Goal: Task Accomplishment & Management: Complete application form

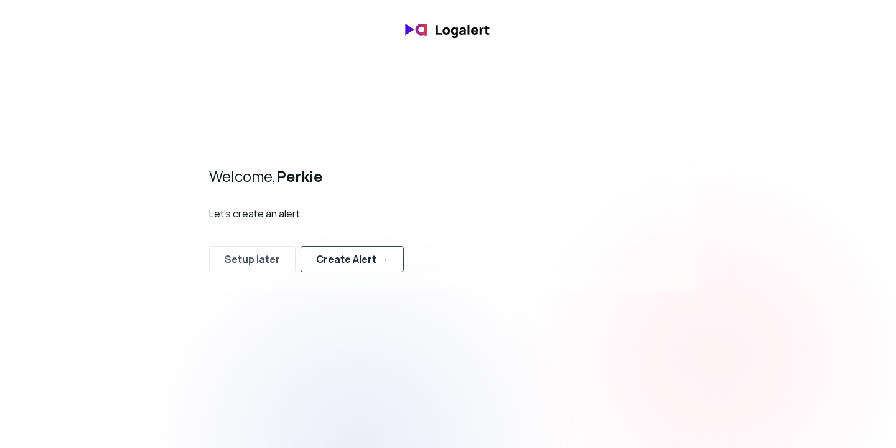
click at [361, 256] on div "Create Alert →" at bounding box center [352, 258] width 72 height 15
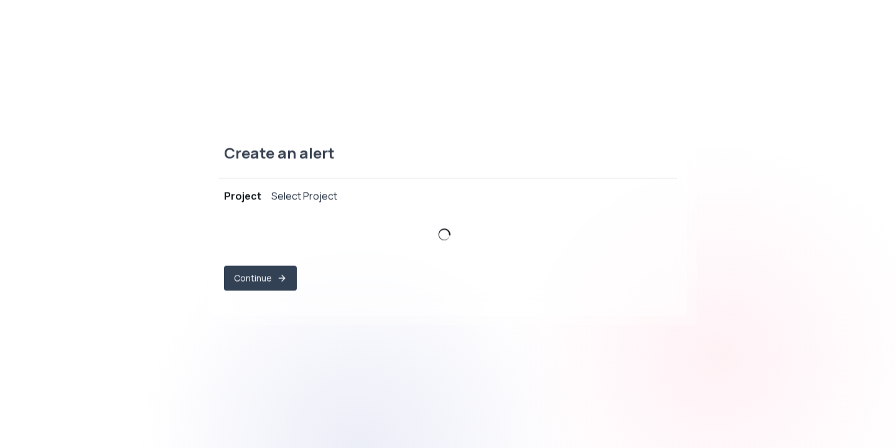
select select "prj_ACWhHcSXO91j7XsLVevZ6hHs74TU"
click at [360, 240] on span "perkie-pos ," at bounding box center [440, 239] width 417 height 12
click at [245, 283] on button "Continue" at bounding box center [260, 279] width 70 height 24
select select "message"
select select "CONTAINS"
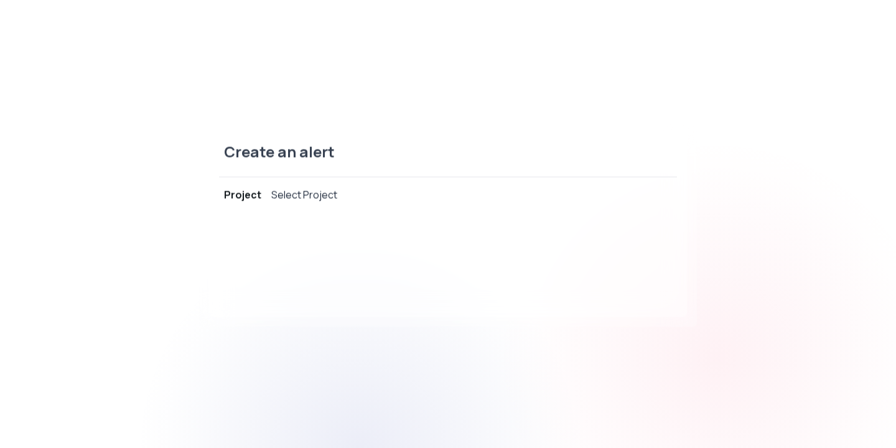
select select "OR"
select select "message"
select select "CONTAINS"
select select "AND"
select select "source"
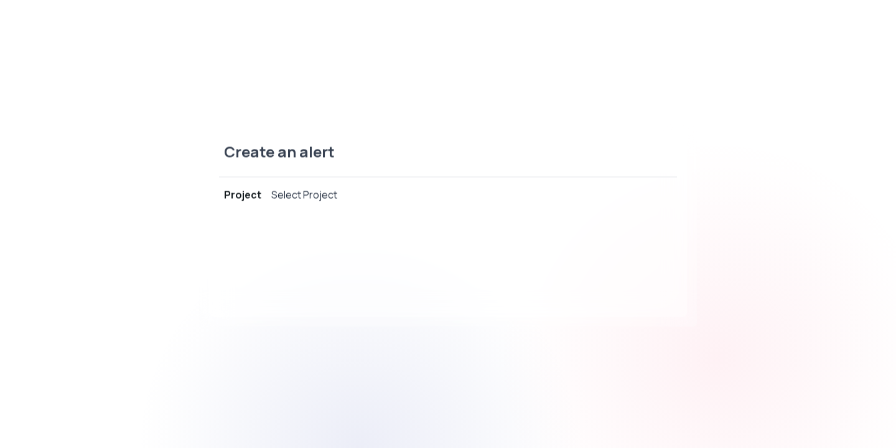
select select "NOT_EQUALS"
select select "build"
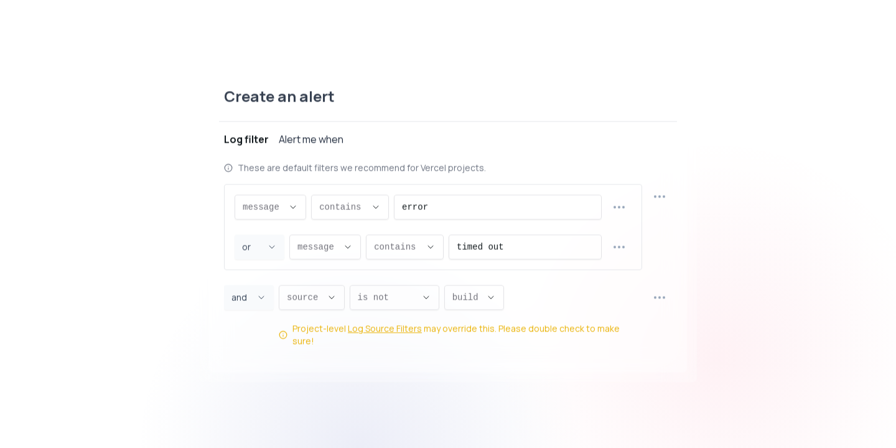
scroll to position [12, 0]
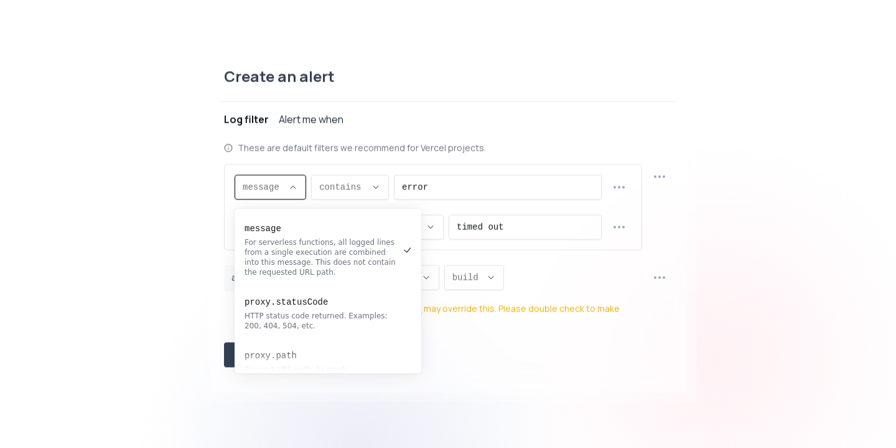
click at [291, 190] on icon "Descriptive Select" at bounding box center [293, 187] width 10 height 10
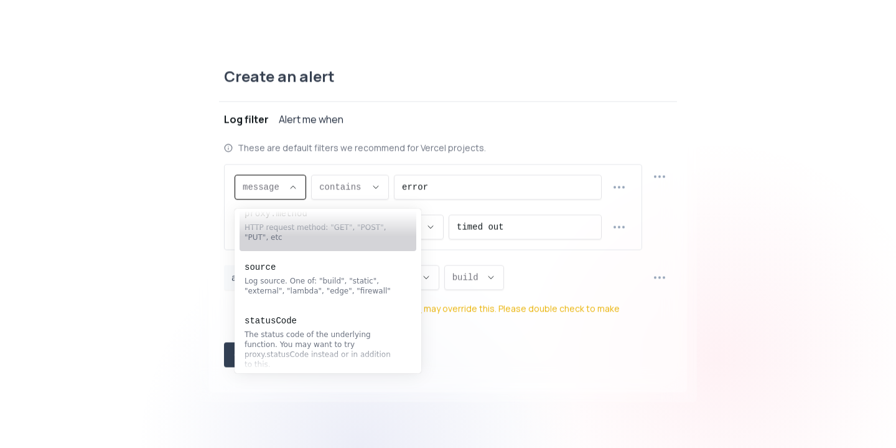
scroll to position [0, 0]
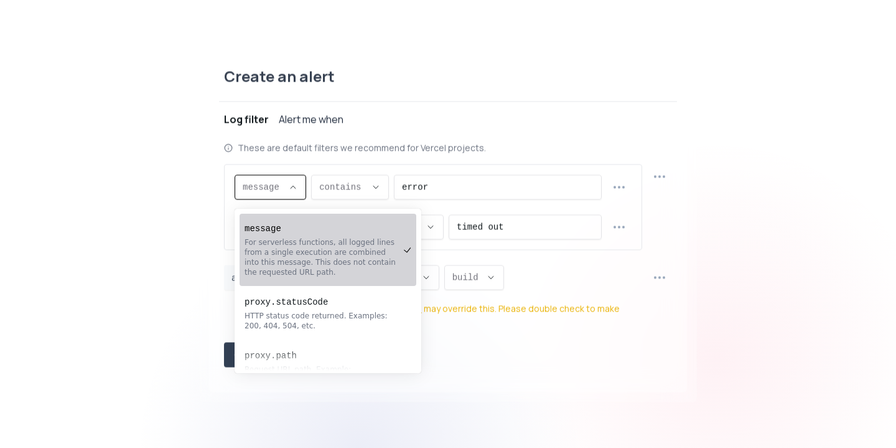
click at [148, 233] on div "Create an alert Project perkie-pos Log filter Alert me when These are default f…" at bounding box center [448, 223] width 896 height 365
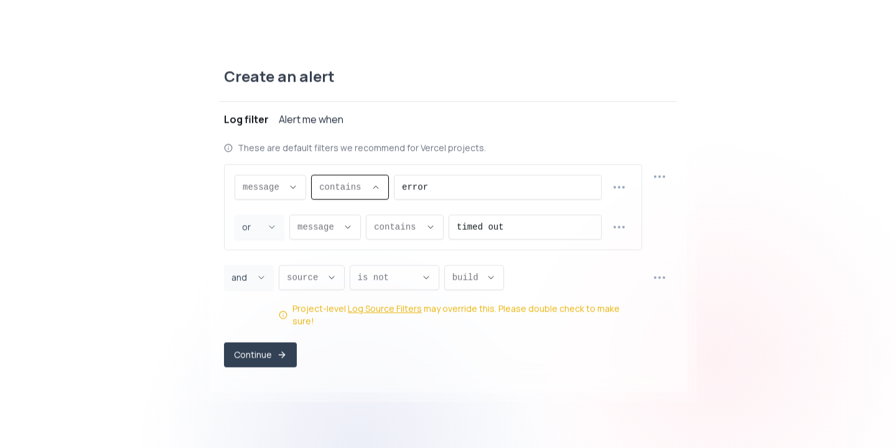
click at [363, 190] on span "contains ," at bounding box center [342, 187] width 47 height 12
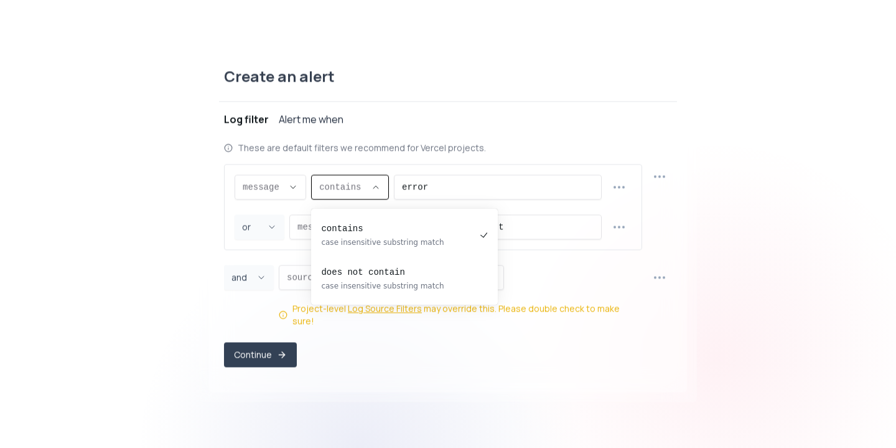
click at [505, 90] on div "Create an alert" at bounding box center [448, 83] width 458 height 35
click at [380, 192] on icon "Descriptive Select" at bounding box center [376, 187] width 10 height 10
click at [134, 230] on div "Create an alert Project perkie-pos Log filter Alert me when These are default f…" at bounding box center [448, 223] width 896 height 365
click at [349, 232] on icon "Descriptive Select" at bounding box center [348, 227] width 10 height 10
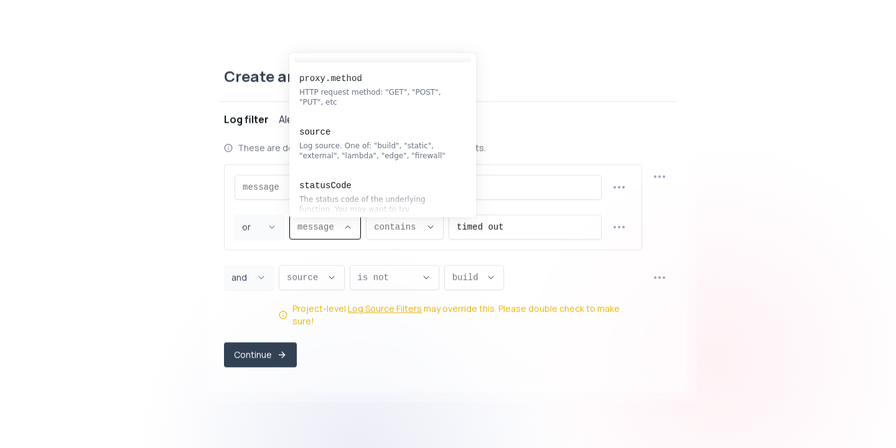
scroll to position [249, 0]
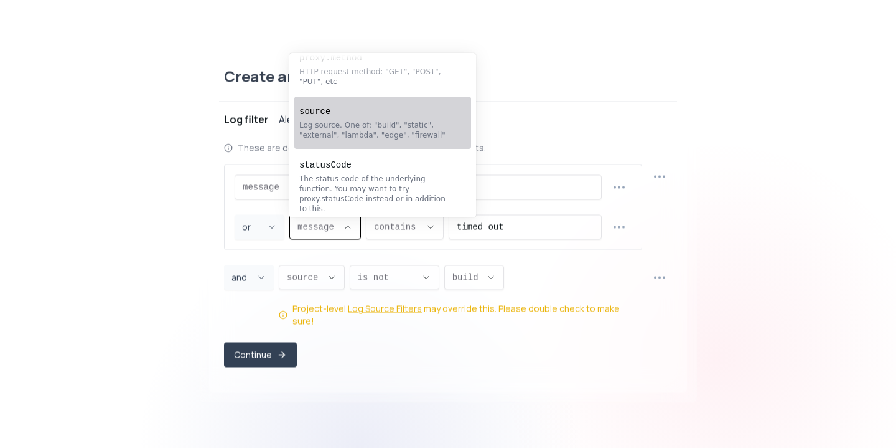
click at [101, 238] on div "Create an alert Project perkie-pos Log filter Alert me when These are default f…" at bounding box center [448, 223] width 896 height 365
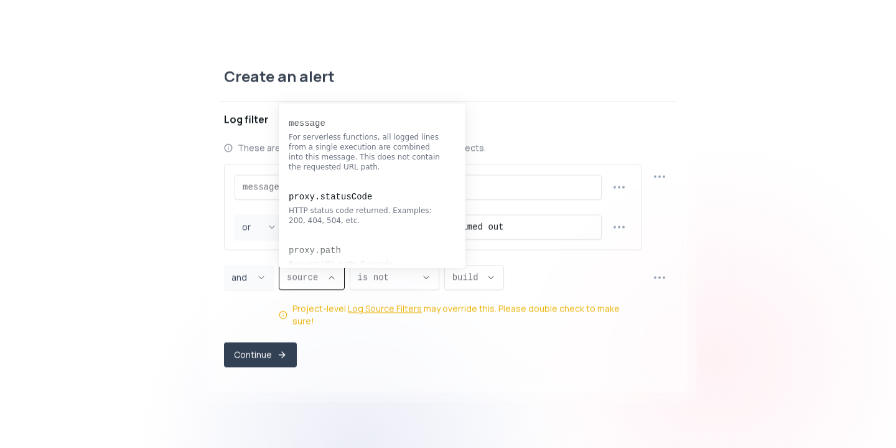
click at [335, 282] on icon "Descriptive Select" at bounding box center [332, 277] width 10 height 10
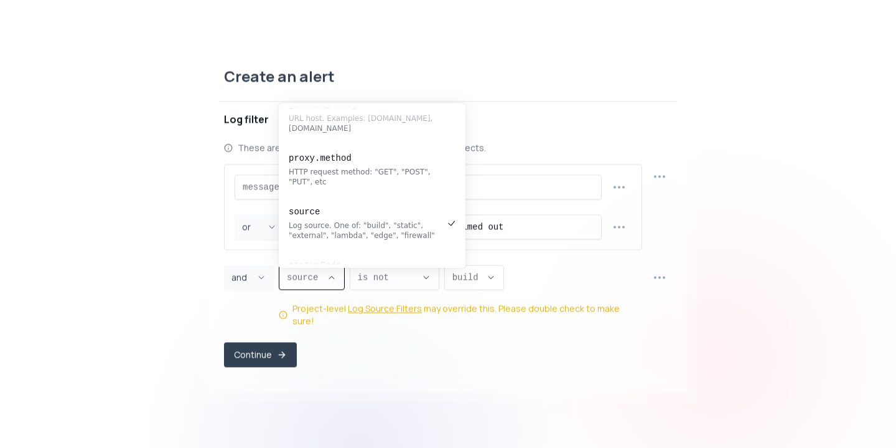
click at [335, 282] on icon "Descriptive Select" at bounding box center [332, 277] width 10 height 10
click at [547, 267] on div "message message message proxy.statusCode proxy.path proxy.host proxy.method sou…" at bounding box center [448, 245] width 448 height 163
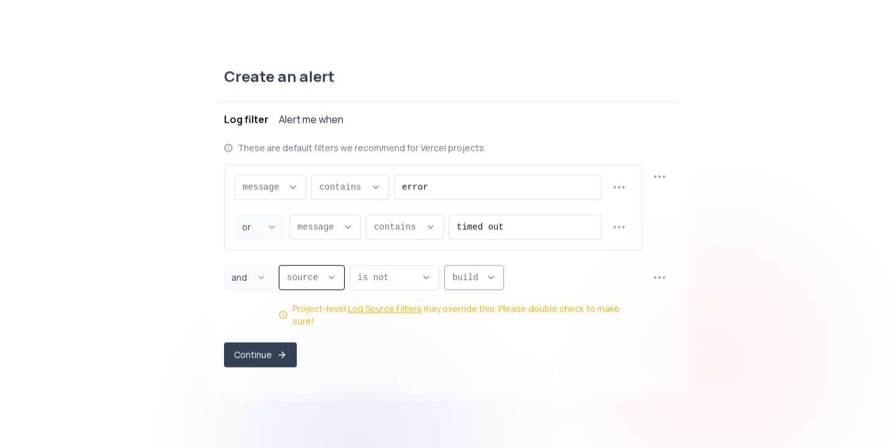
click at [487, 282] on icon "Descriptive Select" at bounding box center [491, 277] width 10 height 10
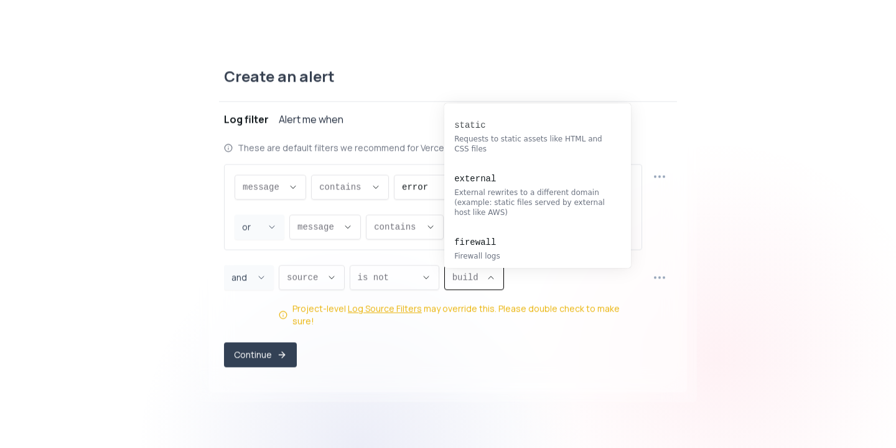
scroll to position [156, 0]
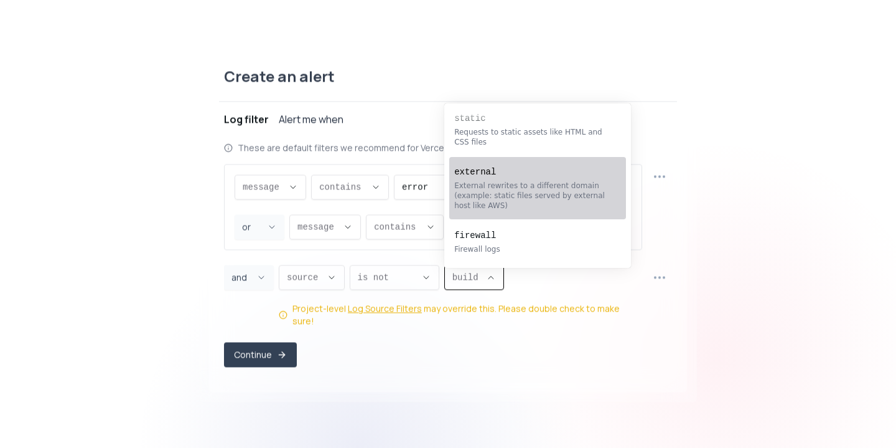
click at [117, 301] on div "Create an alert Project perkie-pos Log filter Alert me when These are default f…" at bounding box center [448, 223] width 896 height 365
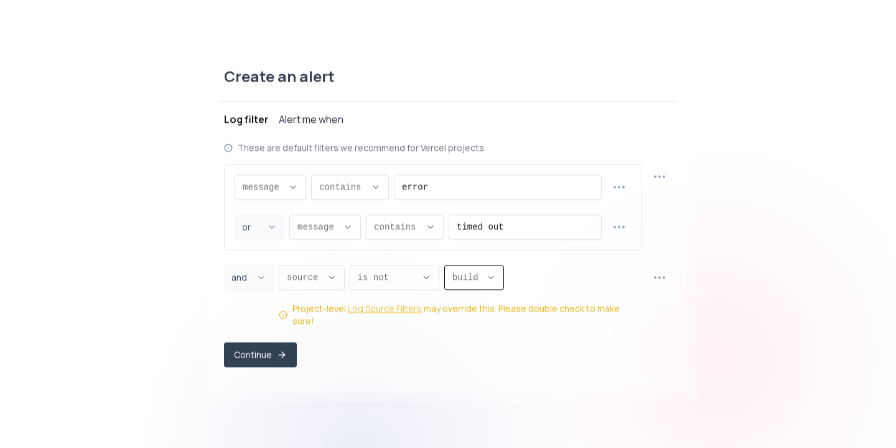
click at [382, 314] on link "Log Source Filters" at bounding box center [385, 308] width 74 height 12
click at [291, 191] on icon "Descriptive Select" at bounding box center [293, 187] width 10 height 10
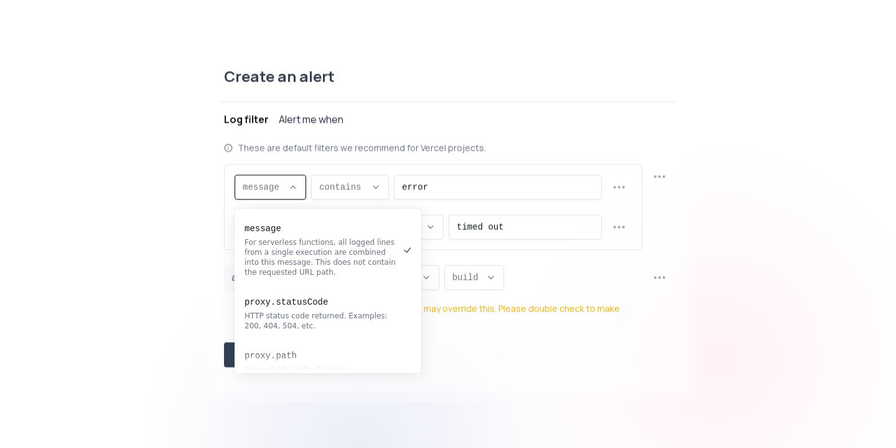
click at [173, 216] on div "Create an alert Project perkie-pos Log filter Alert me when These are default f…" at bounding box center [448, 223] width 896 height 365
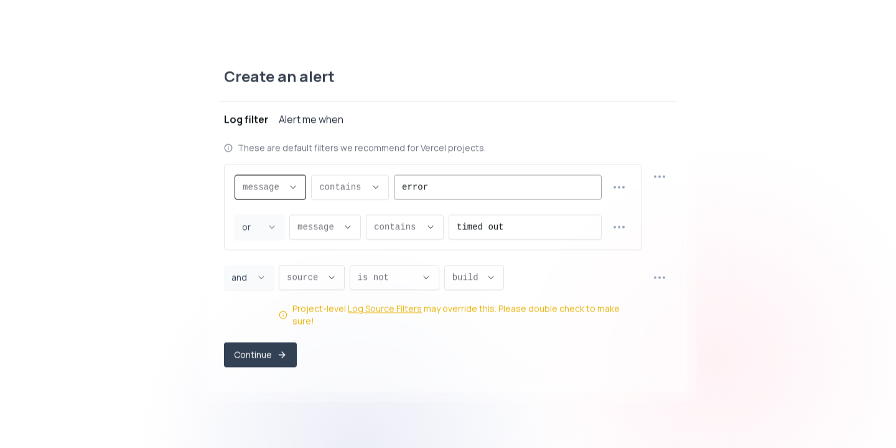
click at [433, 190] on input "error" at bounding box center [498, 187] width 192 height 24
click at [619, 194] on icon "button" at bounding box center [619, 186] width 15 height 15
click at [527, 92] on div "Create an alert" at bounding box center [448, 83] width 458 height 35
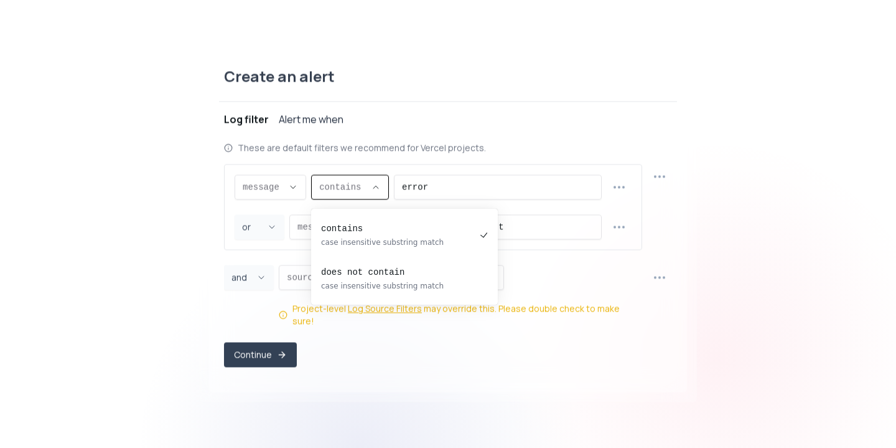
click at [381, 192] on icon "Descriptive Select" at bounding box center [376, 187] width 10 height 10
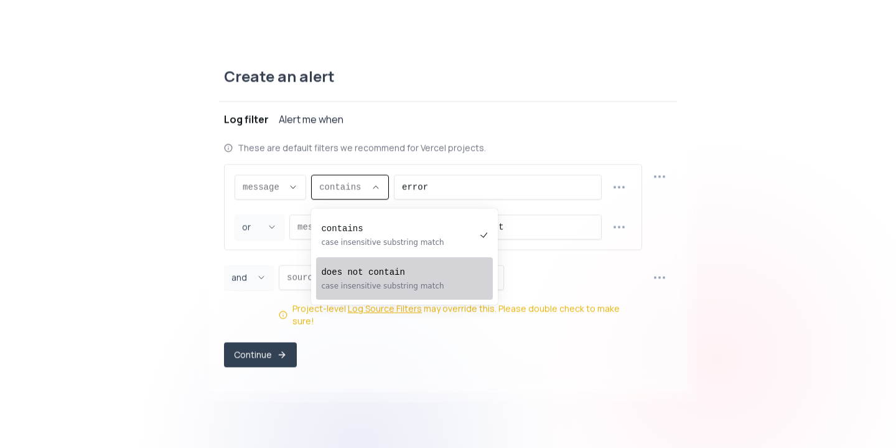
click at [80, 289] on div "Create an alert Project perkie-pos Log filter Alert me when These are default f…" at bounding box center [448, 223] width 896 height 365
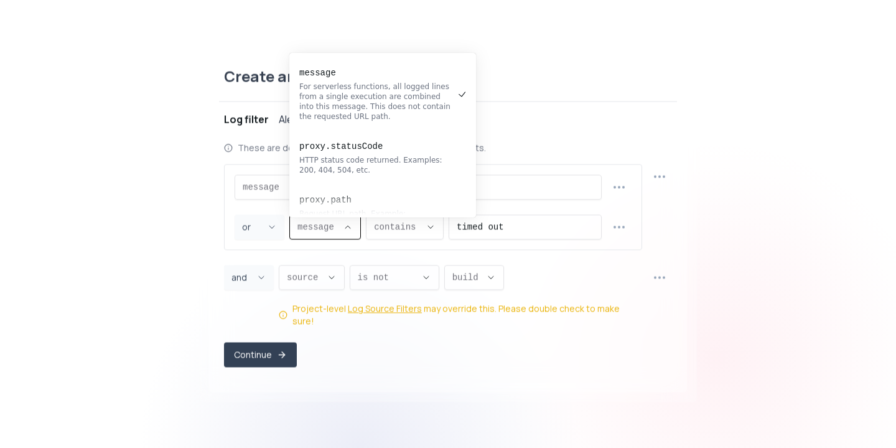
click at [337, 233] on span "message ," at bounding box center [318, 226] width 40 height 12
click at [402, 233] on span "contains ," at bounding box center [397, 226] width 47 height 12
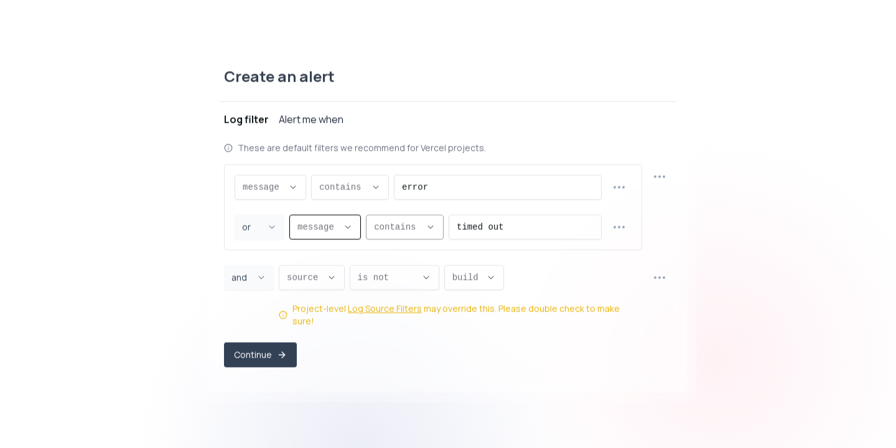
click at [402, 233] on span "contains ," at bounding box center [397, 226] width 47 height 12
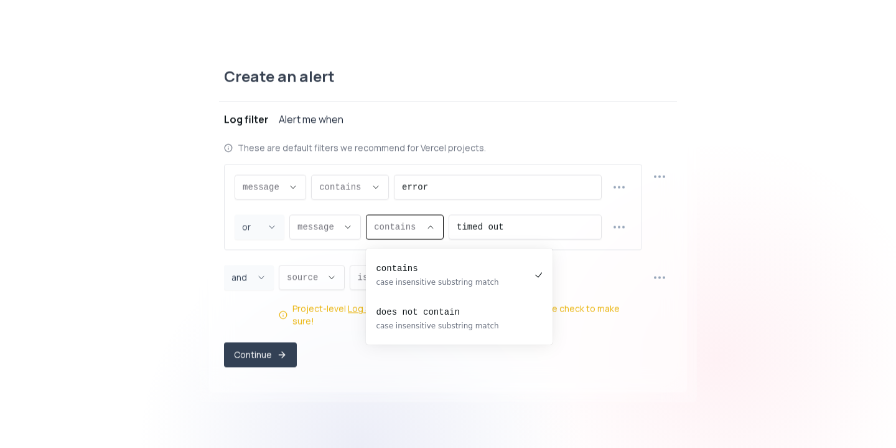
click at [402, 233] on span "contains ," at bounding box center [397, 226] width 47 height 12
click at [72, 272] on div "Create an alert Project perkie-pos Log filter Alert me when These are default f…" at bounding box center [448, 223] width 896 height 365
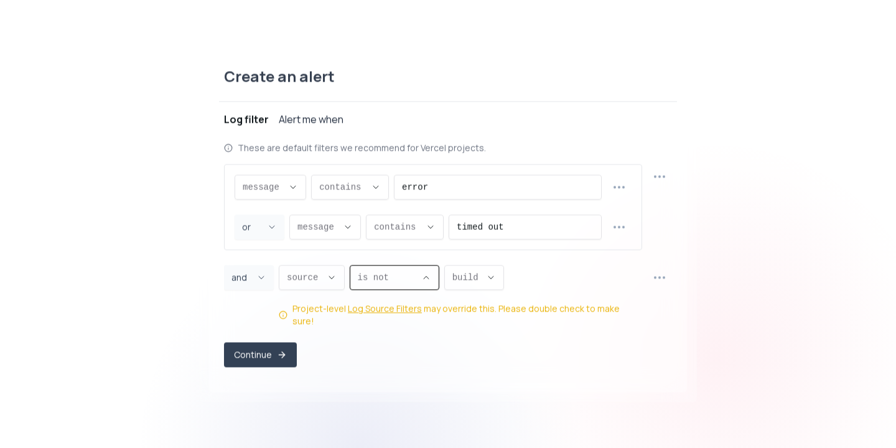
click at [412, 281] on span "is not ," at bounding box center [387, 277] width 59 height 12
click at [491, 279] on icon "Descriptive Select" at bounding box center [491, 277] width 10 height 10
click at [491, 280] on icon "Descriptive Select" at bounding box center [491, 277] width 10 height 10
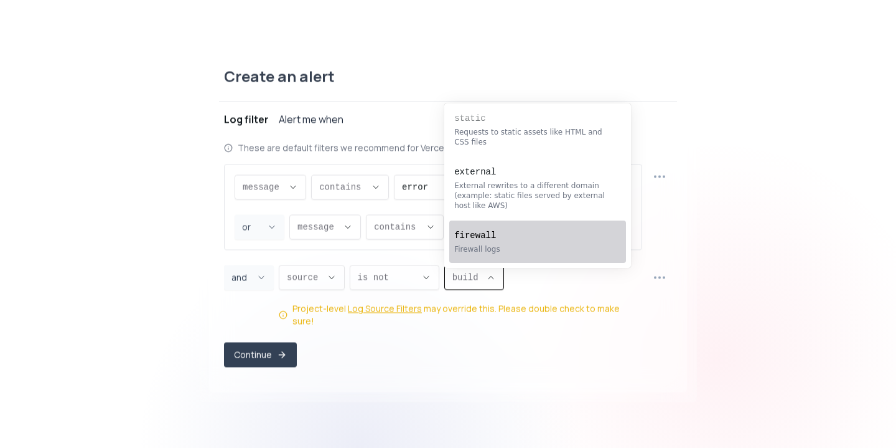
click at [18, 370] on div "Create an alert Project perkie-pos Log filter Alert me when These are default f…" at bounding box center [448, 223] width 896 height 365
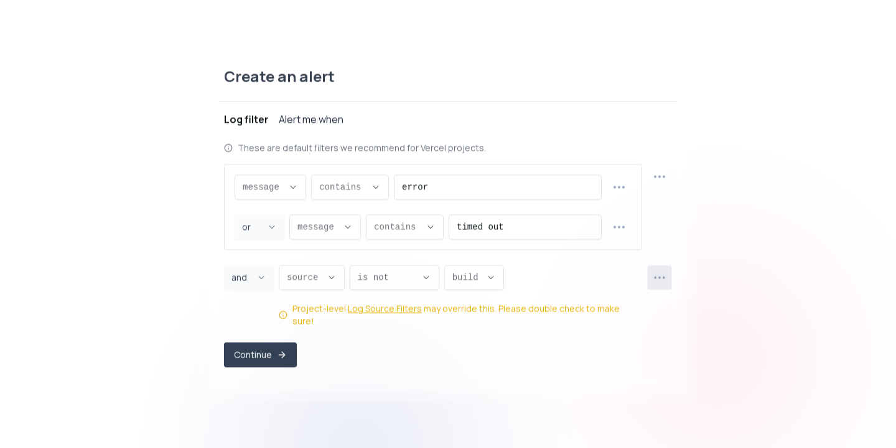
click at [662, 284] on icon "button" at bounding box center [659, 277] width 14 height 14
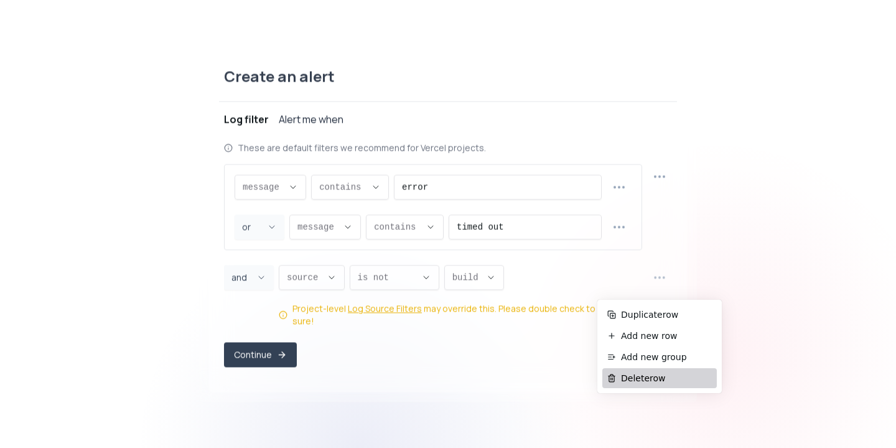
click at [635, 377] on span "Delete row" at bounding box center [666, 378] width 91 height 12
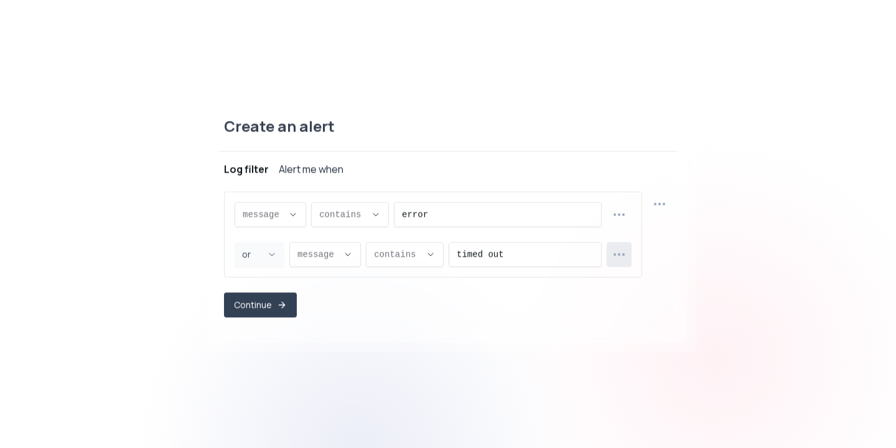
click at [619, 254] on circle "button" at bounding box center [619, 253] width 1 height 1
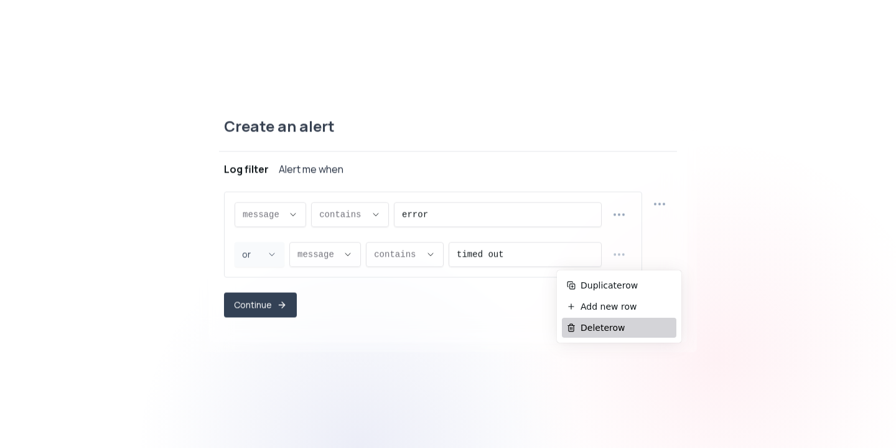
click at [594, 324] on span "Delete row" at bounding box center [626, 327] width 91 height 12
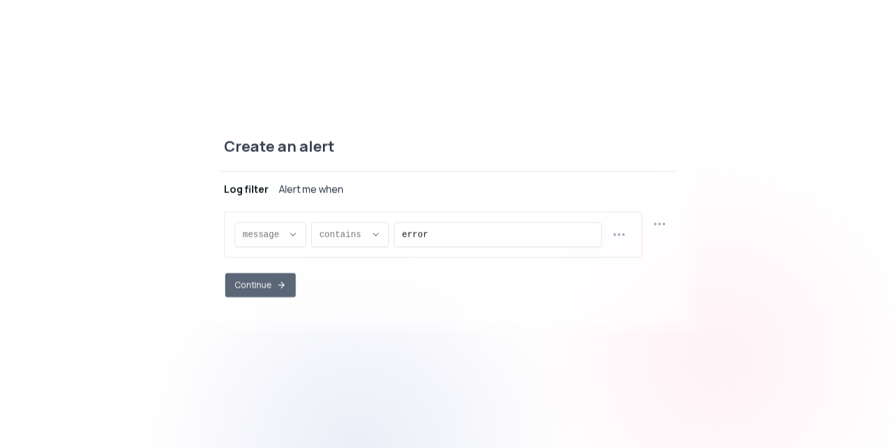
click at [243, 286] on button "Continue" at bounding box center [260, 285] width 70 height 24
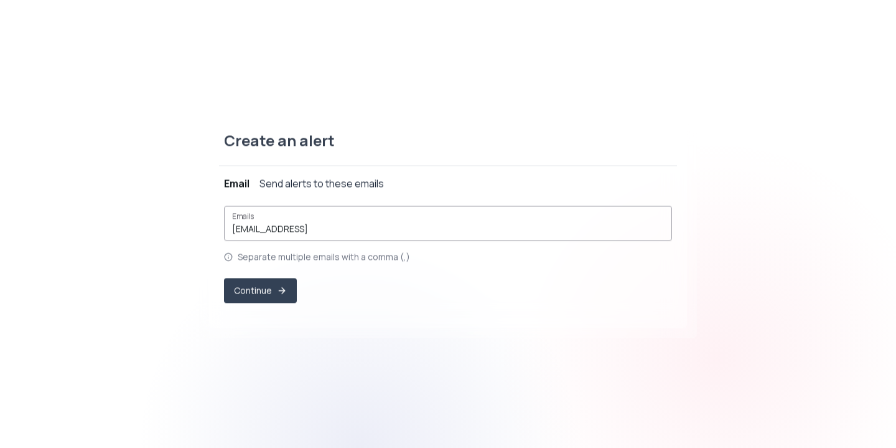
click at [313, 223] on input "[EMAIL_ADDRESS]" at bounding box center [448, 228] width 432 height 12
click at [140, 312] on div "Create an alert Project perkie-pos Log filter log message contains "error" Emai…" at bounding box center [448, 223] width 896 height 237
click at [266, 288] on button "Continue" at bounding box center [260, 290] width 73 height 25
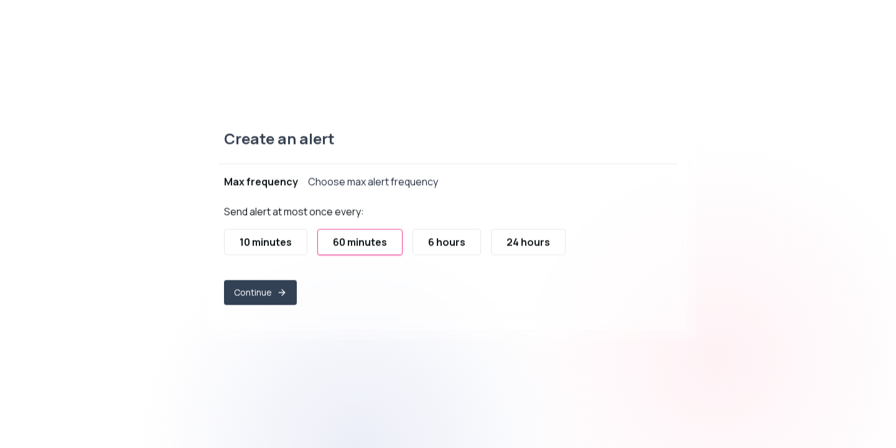
click at [266, 236] on div "10 minutes" at bounding box center [266, 241] width 52 height 15
click at [260, 291] on button "Continue" at bounding box center [260, 292] width 70 height 24
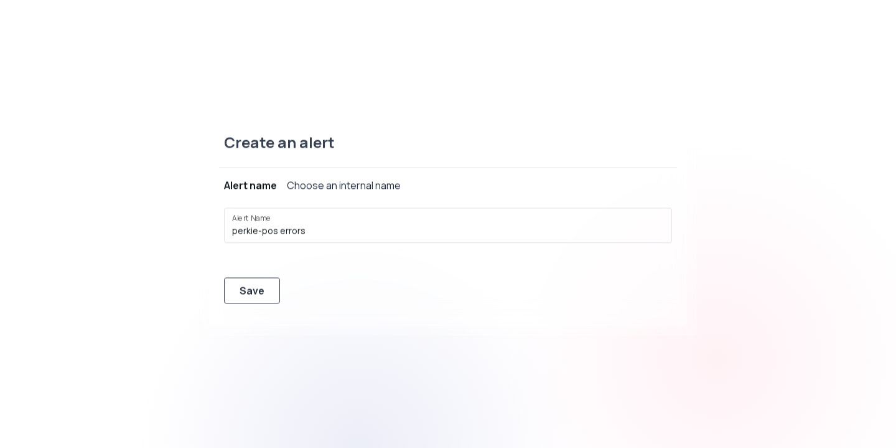
click at [247, 291] on div "Save" at bounding box center [252, 290] width 25 height 15
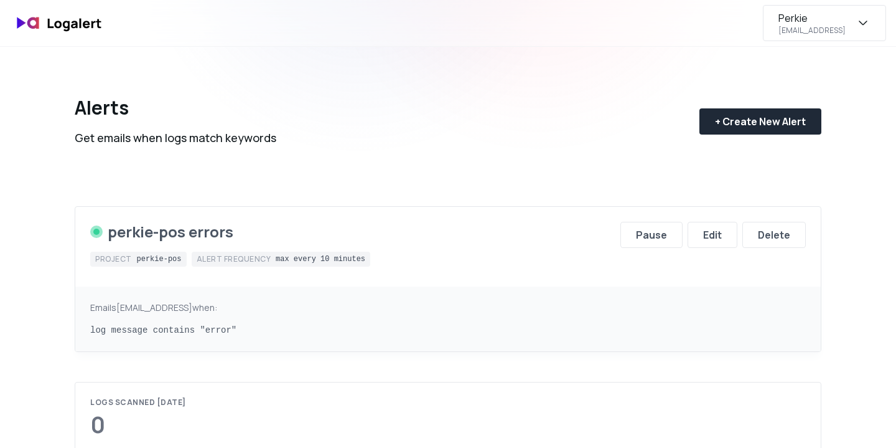
click at [853, 26] on div "Perkie [EMAIL_ADDRESS]" at bounding box center [824, 23] width 123 height 36
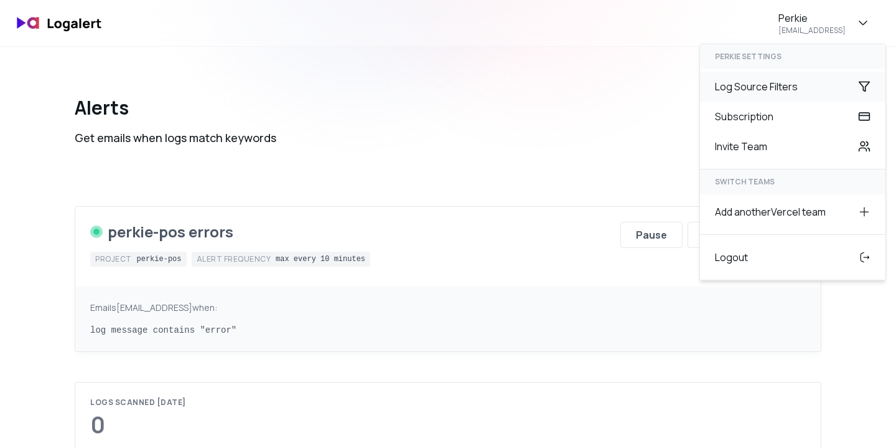
click at [779, 85] on div "Log Source Filters" at bounding box center [792, 87] width 185 height 30
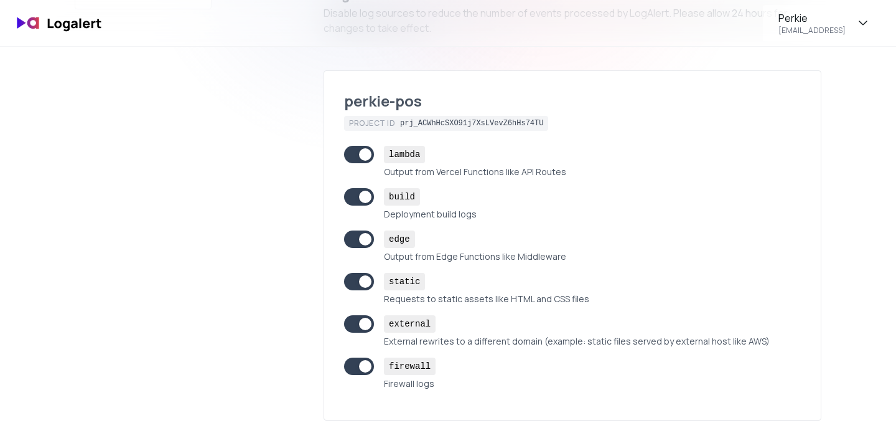
scroll to position [111, 0]
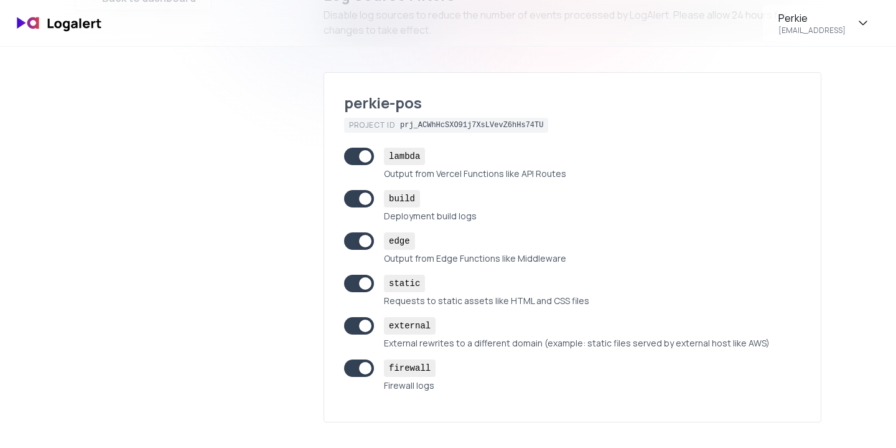
click at [355, 238] on span at bounding box center [359, 240] width 30 height 17
click at [352, 238] on input "edge Output from Edge Functions like Middleware" at bounding box center [348, 239] width 8 height 8
click at [369, 241] on span at bounding box center [359, 240] width 30 height 17
click at [352, 241] on input "edge Output from Edge Functions like Middleware" at bounding box center [348, 239] width 8 height 8
checkbox input "true"
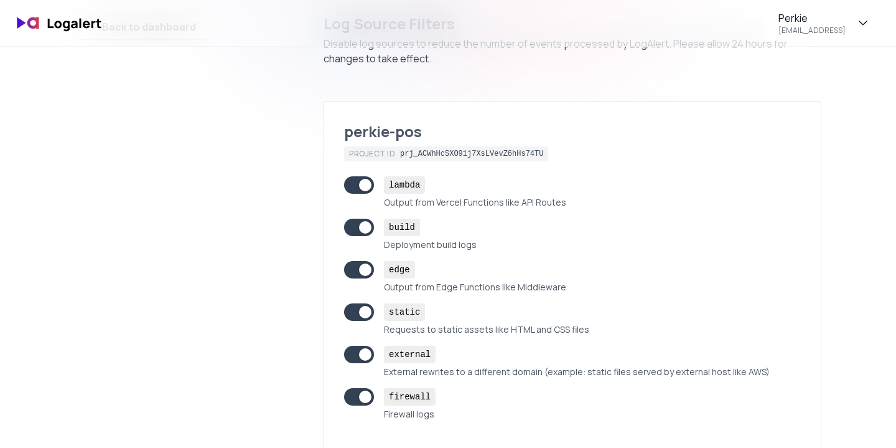
scroll to position [0, 0]
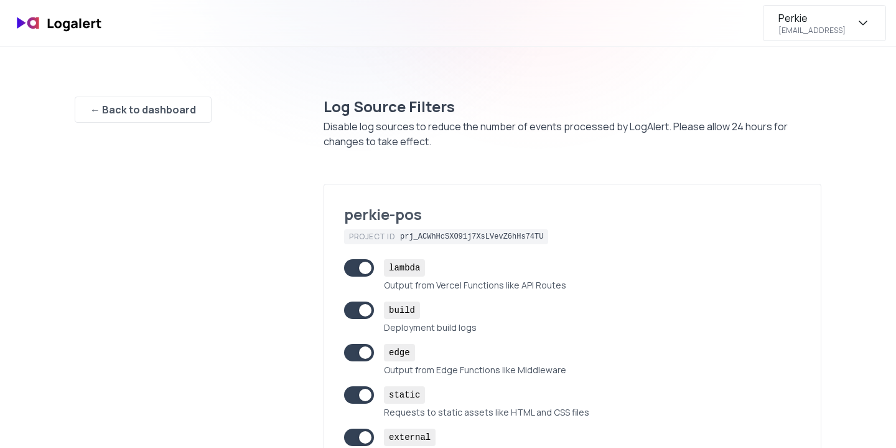
click at [863, 21] on icon "button" at bounding box center [863, 23] width 15 height 15
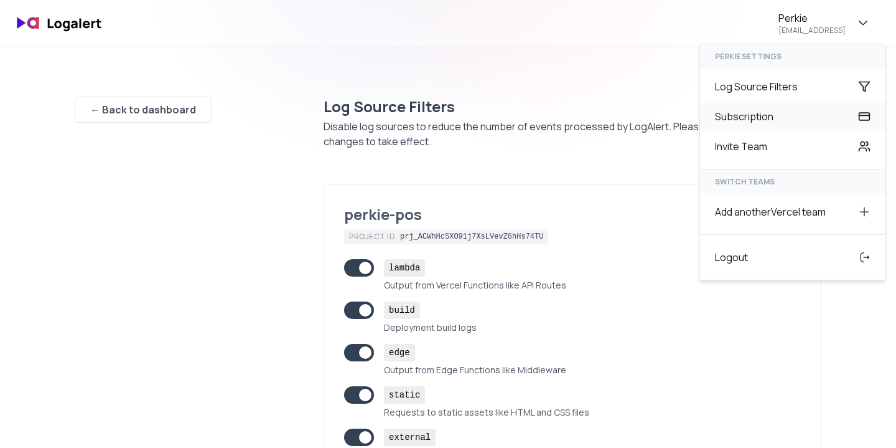
click at [758, 113] on div "Subscription" at bounding box center [792, 116] width 185 height 30
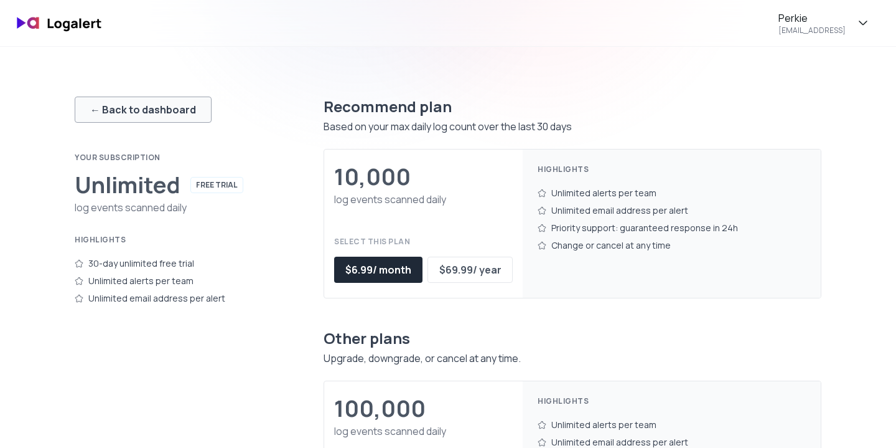
click at [141, 108] on div "← Back to dashboard" at bounding box center [143, 109] width 106 height 15
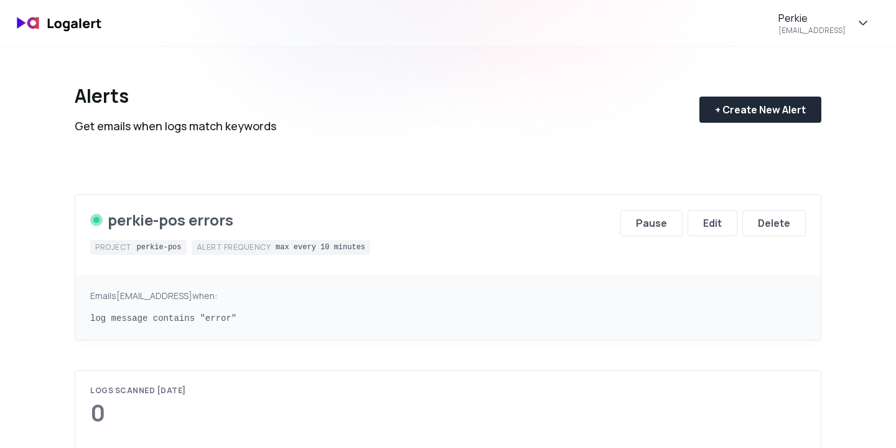
scroll to position [16, 0]
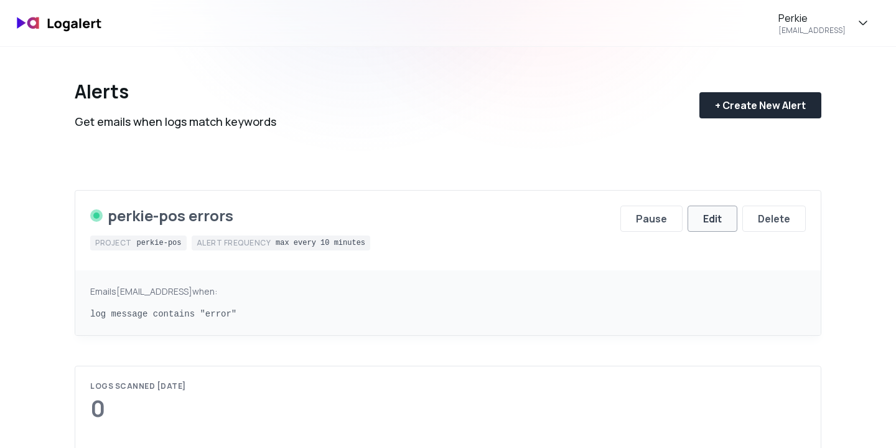
click at [715, 222] on div "Edit" at bounding box center [712, 218] width 19 height 15
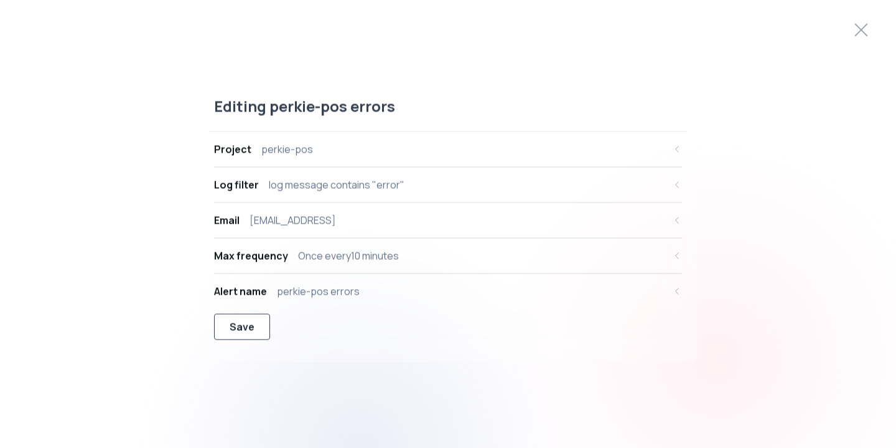
click at [251, 318] on button "Save" at bounding box center [242, 326] width 56 height 26
